Goal: Navigation & Orientation: Understand site structure

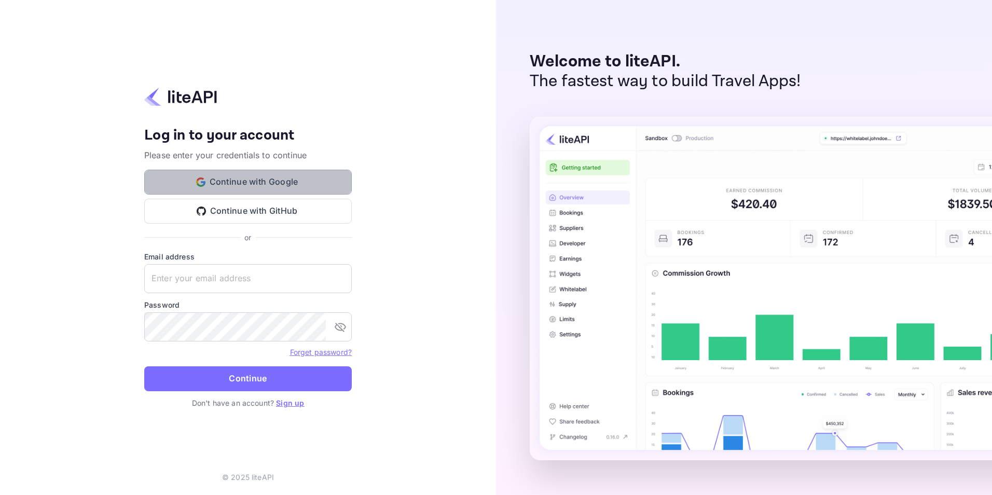
click at [274, 177] on button "Continue with Google" at bounding box center [248, 182] width 208 height 25
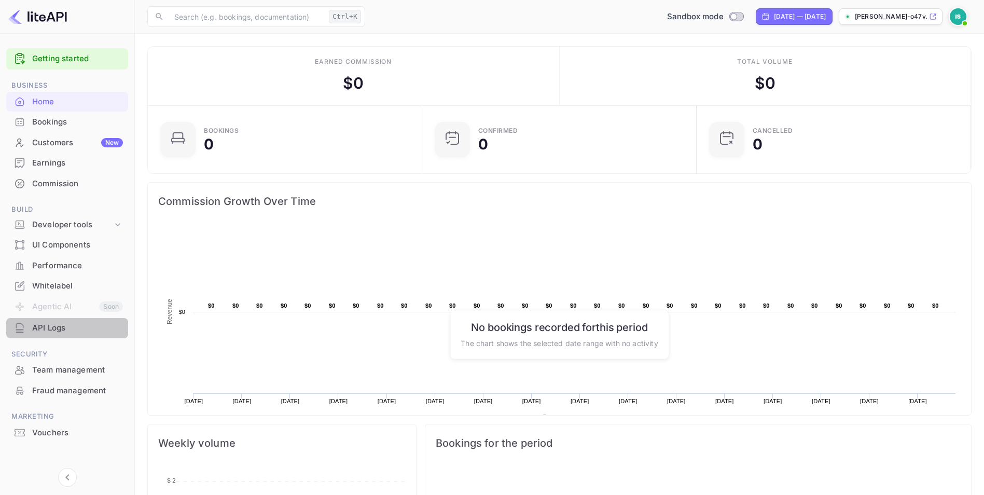
click at [79, 328] on div "API Logs" at bounding box center [77, 328] width 91 height 12
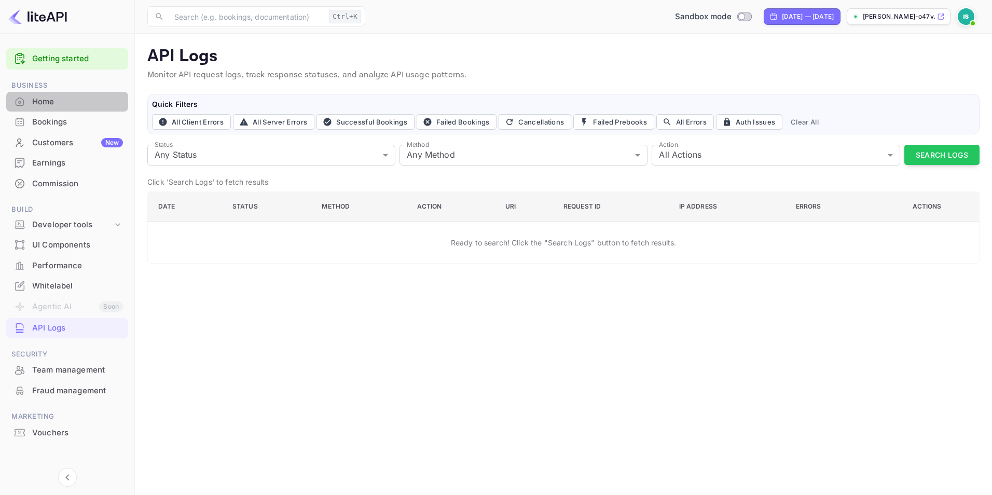
click at [96, 96] on div "Home" at bounding box center [77, 102] width 91 height 12
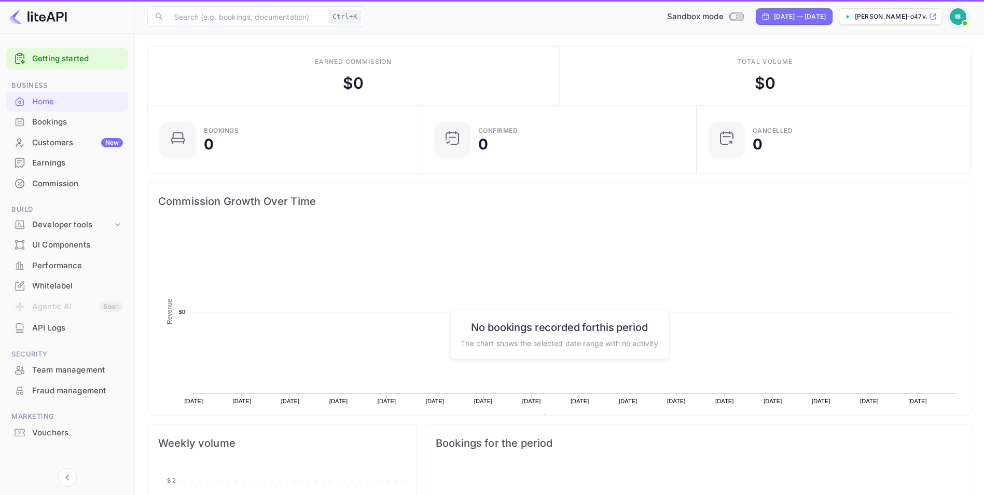
scroll to position [161, 260]
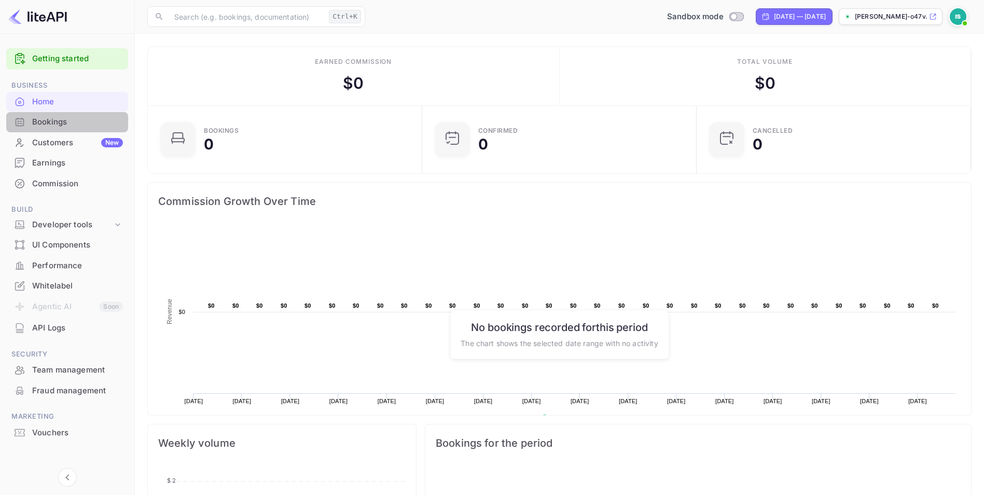
click at [102, 124] on div "Bookings" at bounding box center [77, 122] width 91 height 12
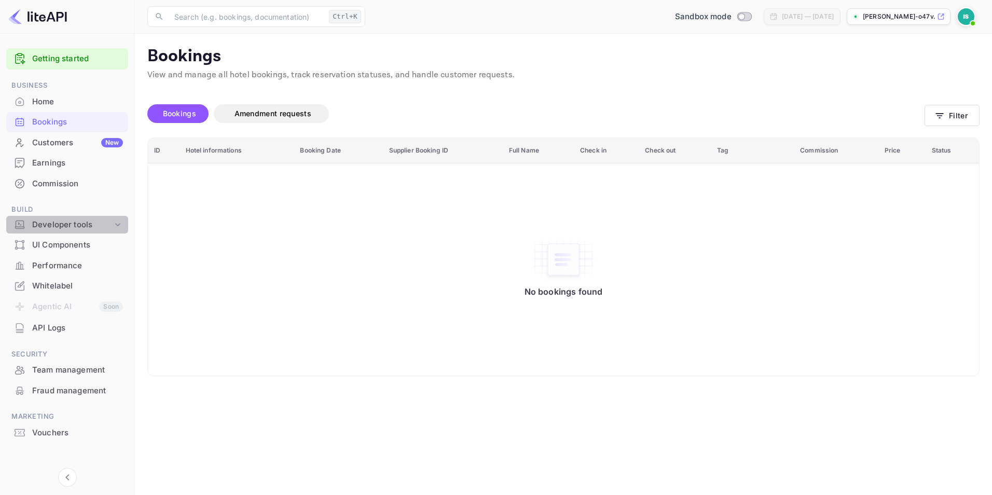
click at [96, 222] on div "Developer tools" at bounding box center [72, 225] width 80 height 12
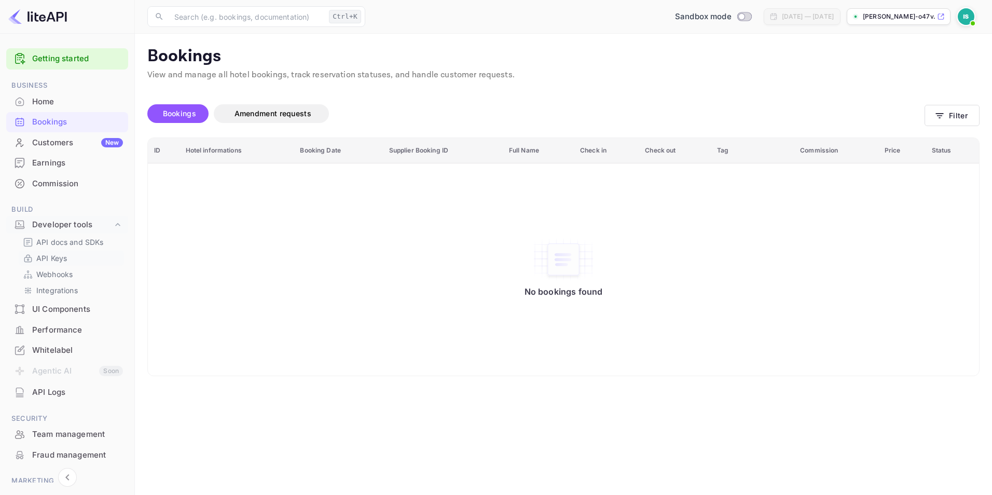
click at [95, 256] on link "API Keys" at bounding box center [71, 258] width 97 height 11
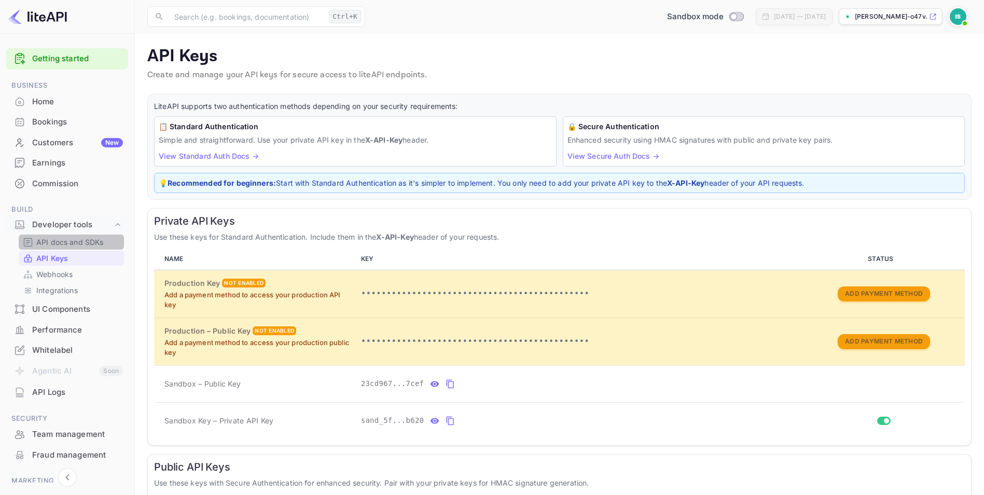
click at [93, 245] on p "API docs and SDKs" at bounding box center [69, 242] width 67 height 11
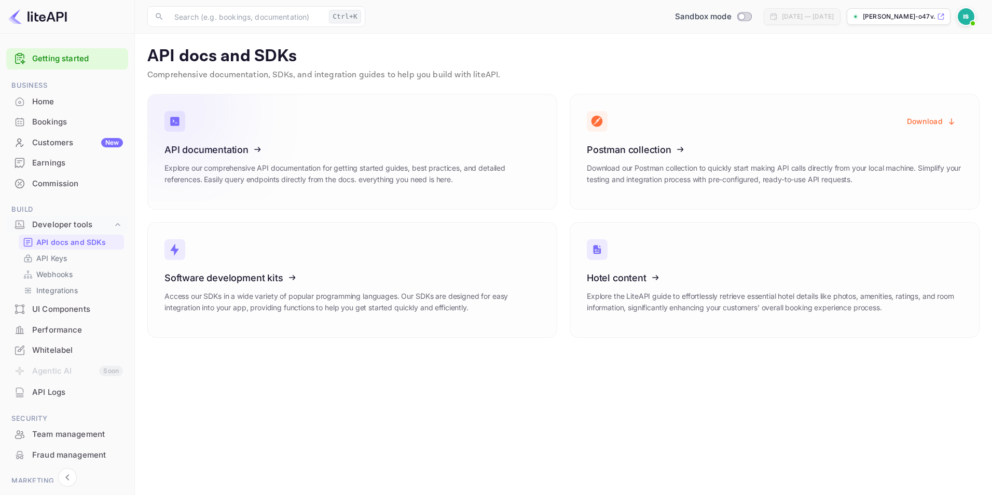
click at [433, 126] on link "API documentation Explore our comprehensive API documentation for getting start…" at bounding box center [352, 152] width 410 height 116
click at [90, 257] on link "API Keys" at bounding box center [71, 258] width 97 height 11
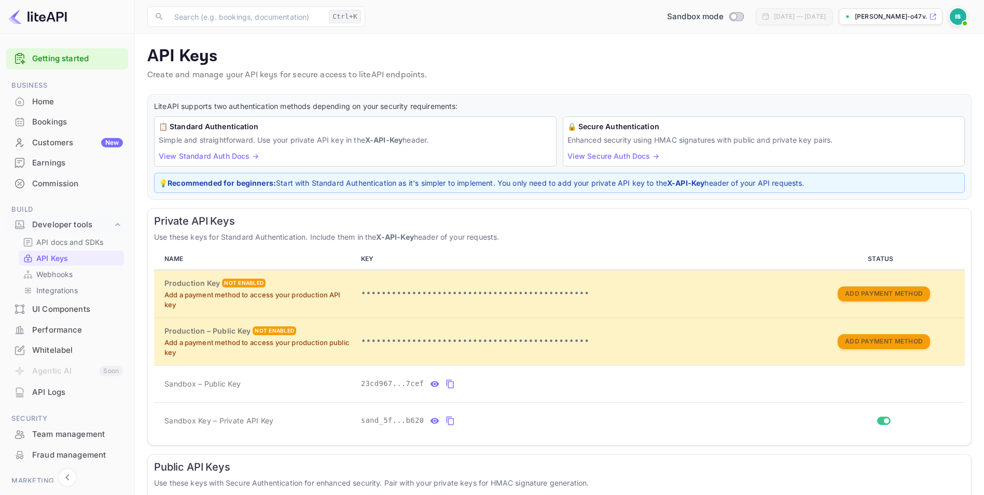
click at [891, 21] on p "[PERSON_NAME]-o47v..." at bounding box center [891, 16] width 72 height 9
click at [85, 288] on link "Integrations" at bounding box center [71, 290] width 97 height 11
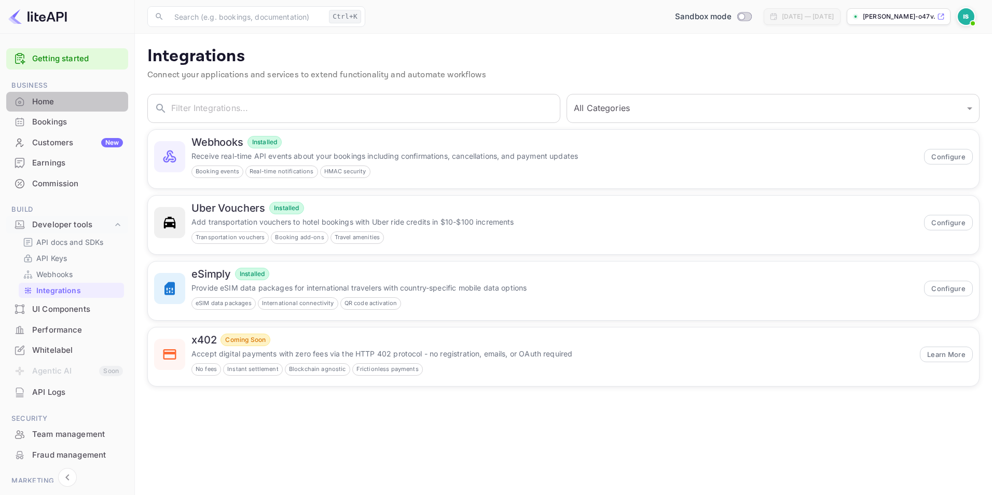
click at [93, 102] on div "Home" at bounding box center [77, 102] width 91 height 12
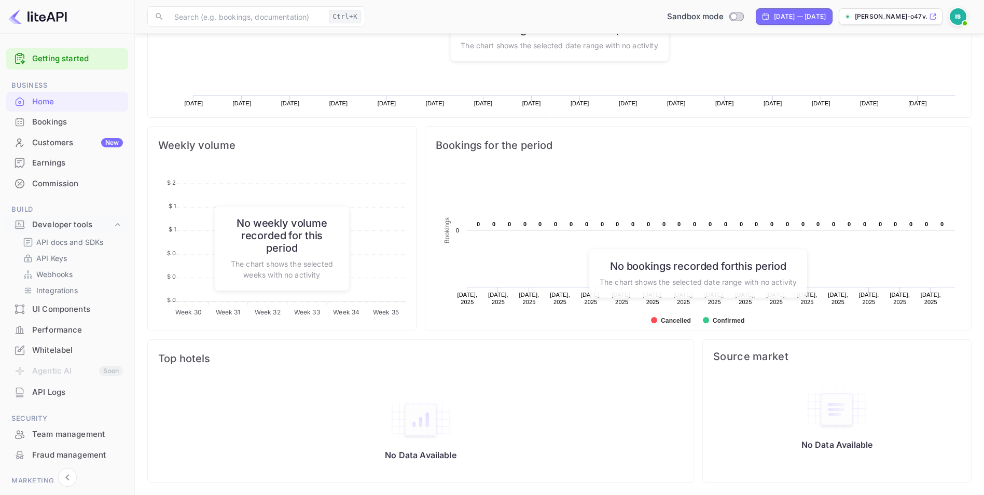
scroll to position [70, 0]
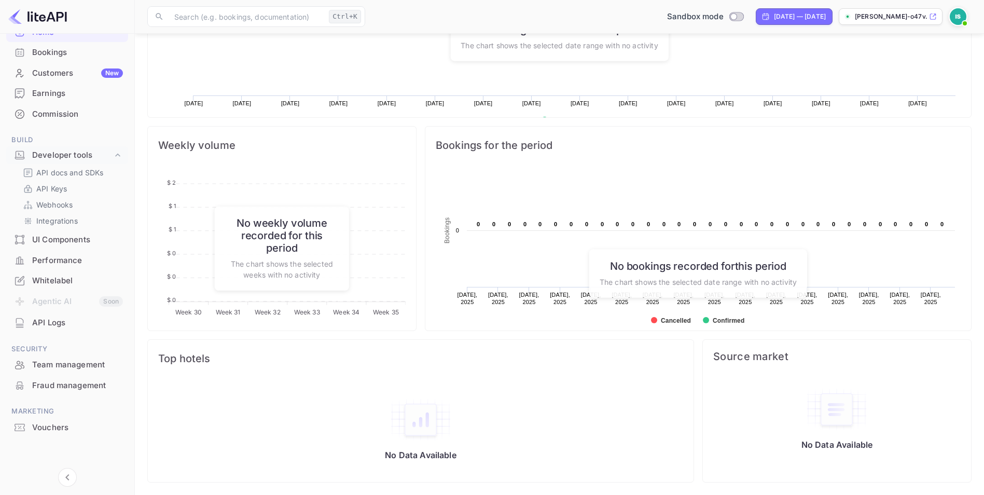
click at [75, 319] on div "API Logs" at bounding box center [77, 323] width 91 height 12
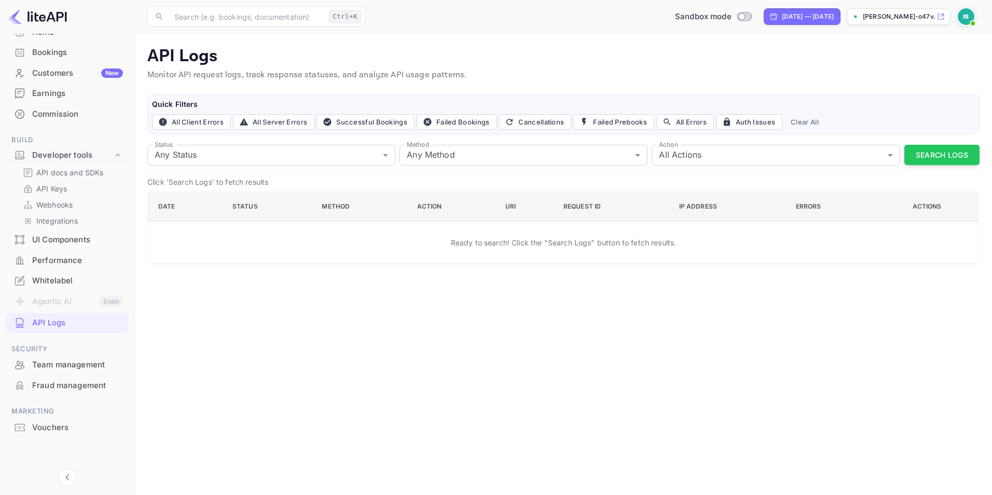
click at [966, 13] on img at bounding box center [966, 16] width 17 height 17
click at [897, 84] on div "Settings" at bounding box center [915, 82] width 119 height 25
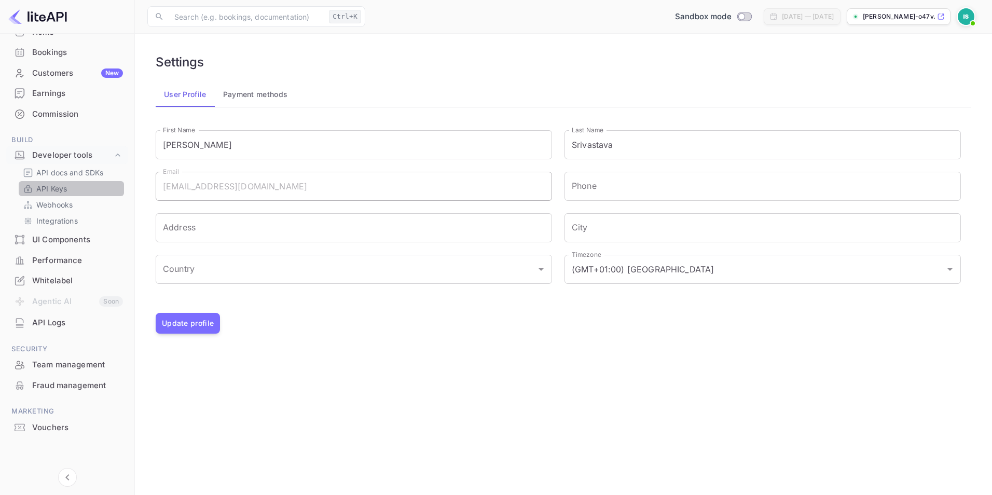
click at [94, 187] on link "API Keys" at bounding box center [71, 188] width 97 height 11
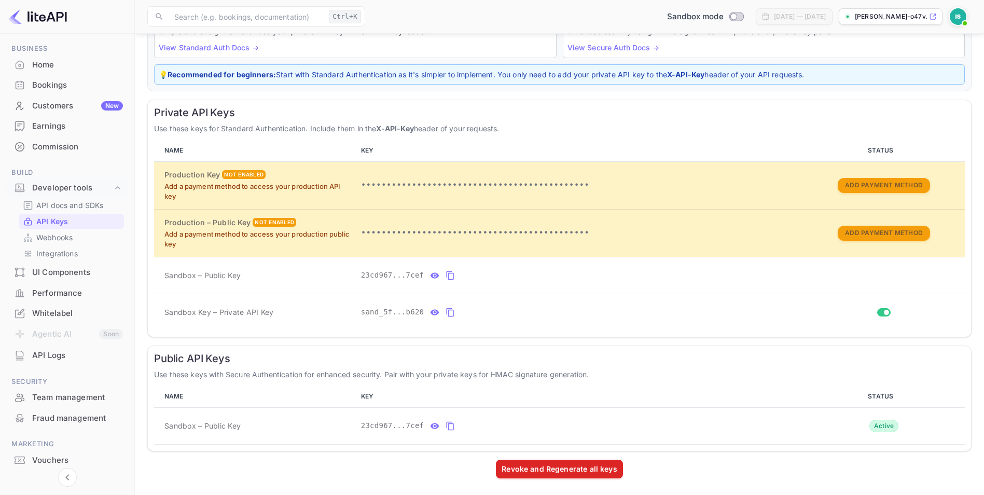
scroll to position [36, 0]
click at [93, 206] on p "API docs and SDKs" at bounding box center [69, 205] width 67 height 11
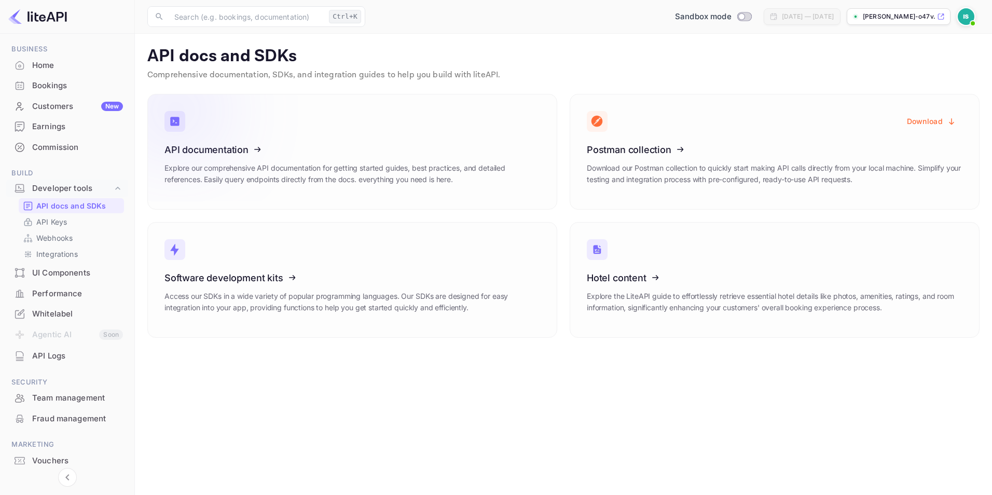
click at [188, 164] on icon at bounding box center [228, 147] width 161 height 107
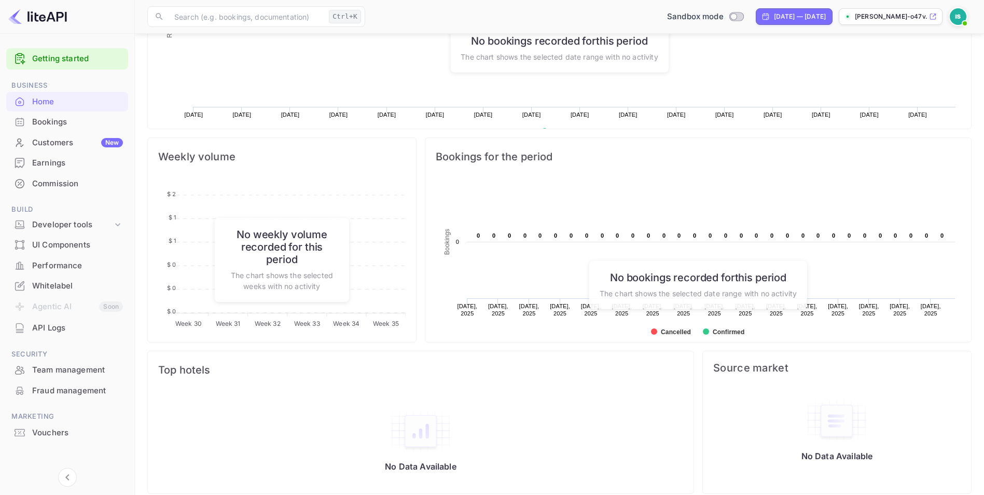
scroll to position [298, 0]
